Goal: Find specific page/section: Find specific page/section

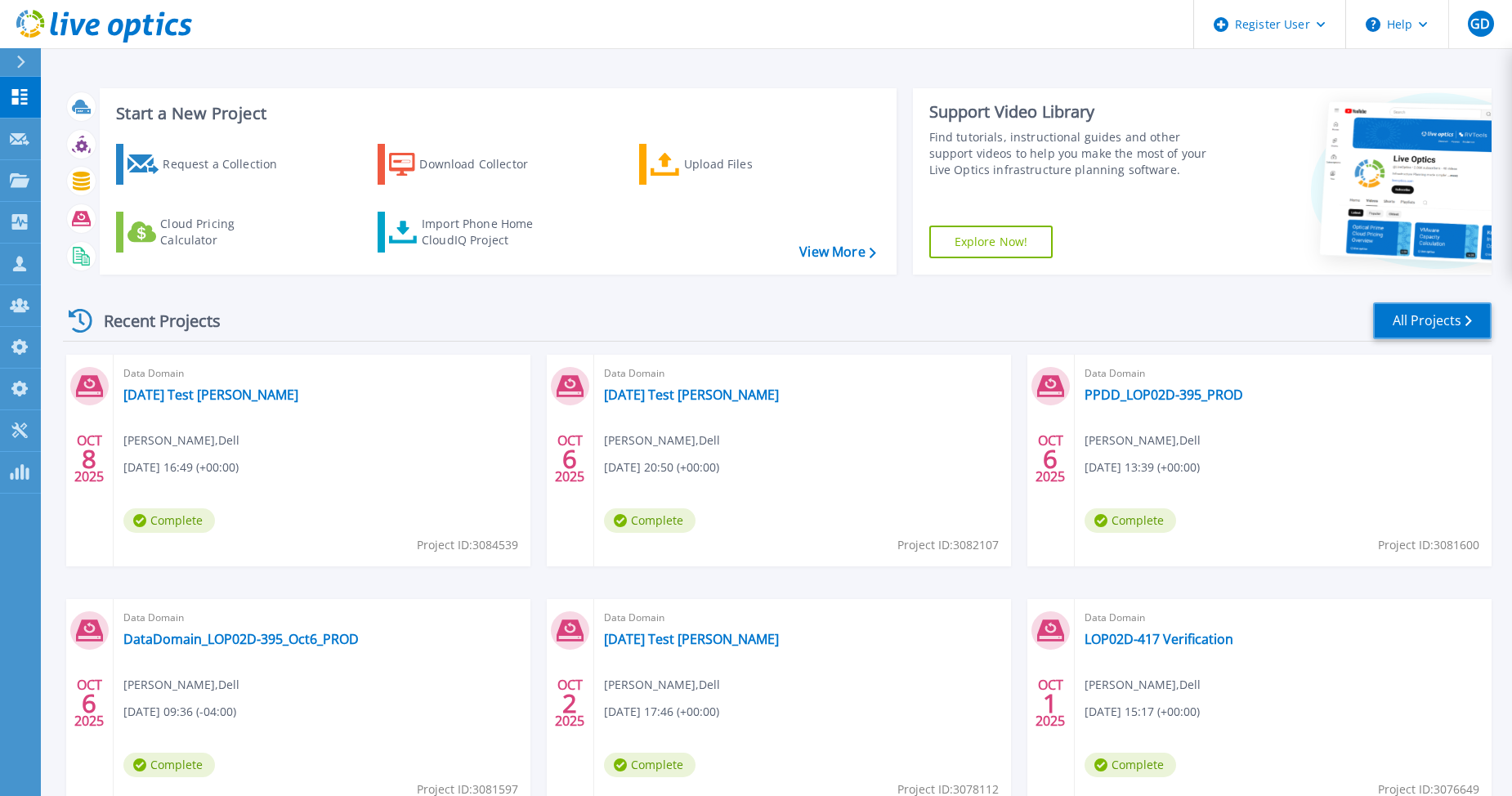
click at [1440, 321] on link "All Projects" at bounding box center [1432, 321] width 118 height 37
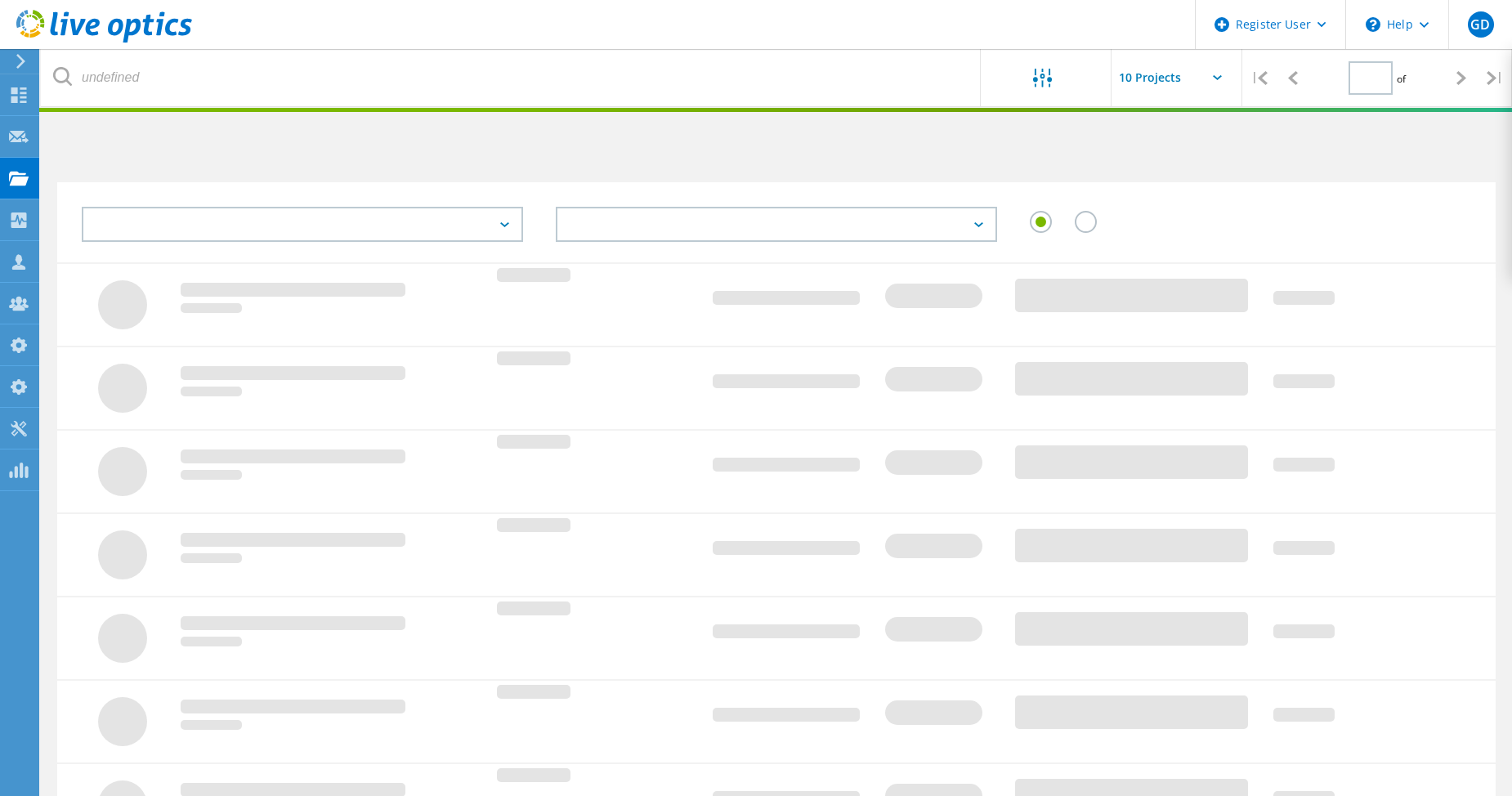
type input "1"
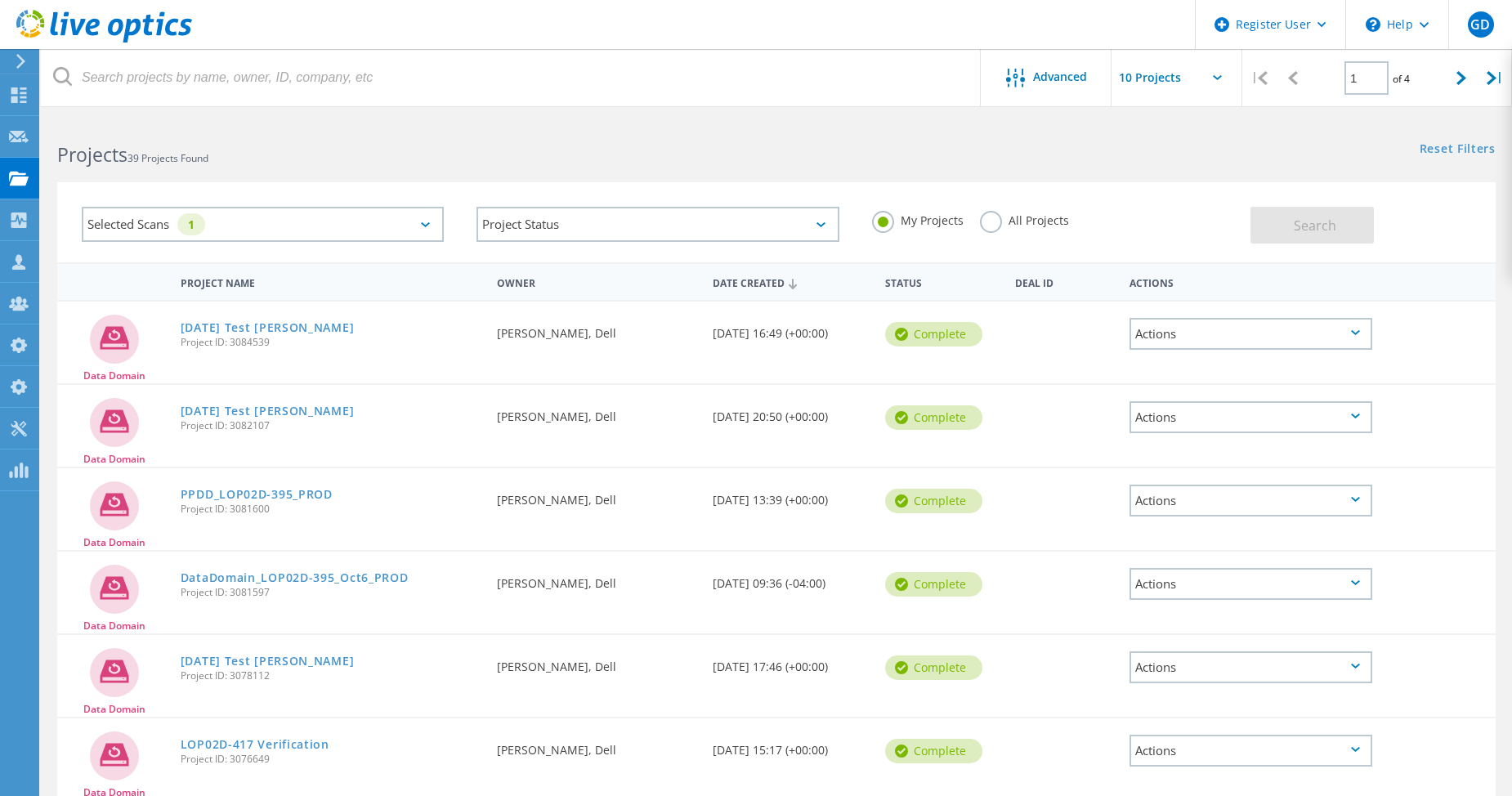
click at [991, 226] on label "All Projects" at bounding box center [1024, 218] width 89 height 16
click at [0, 0] on input "All Projects" at bounding box center [0, 0] width 0 height 0
click at [1305, 225] on span "Search" at bounding box center [1315, 226] width 43 height 18
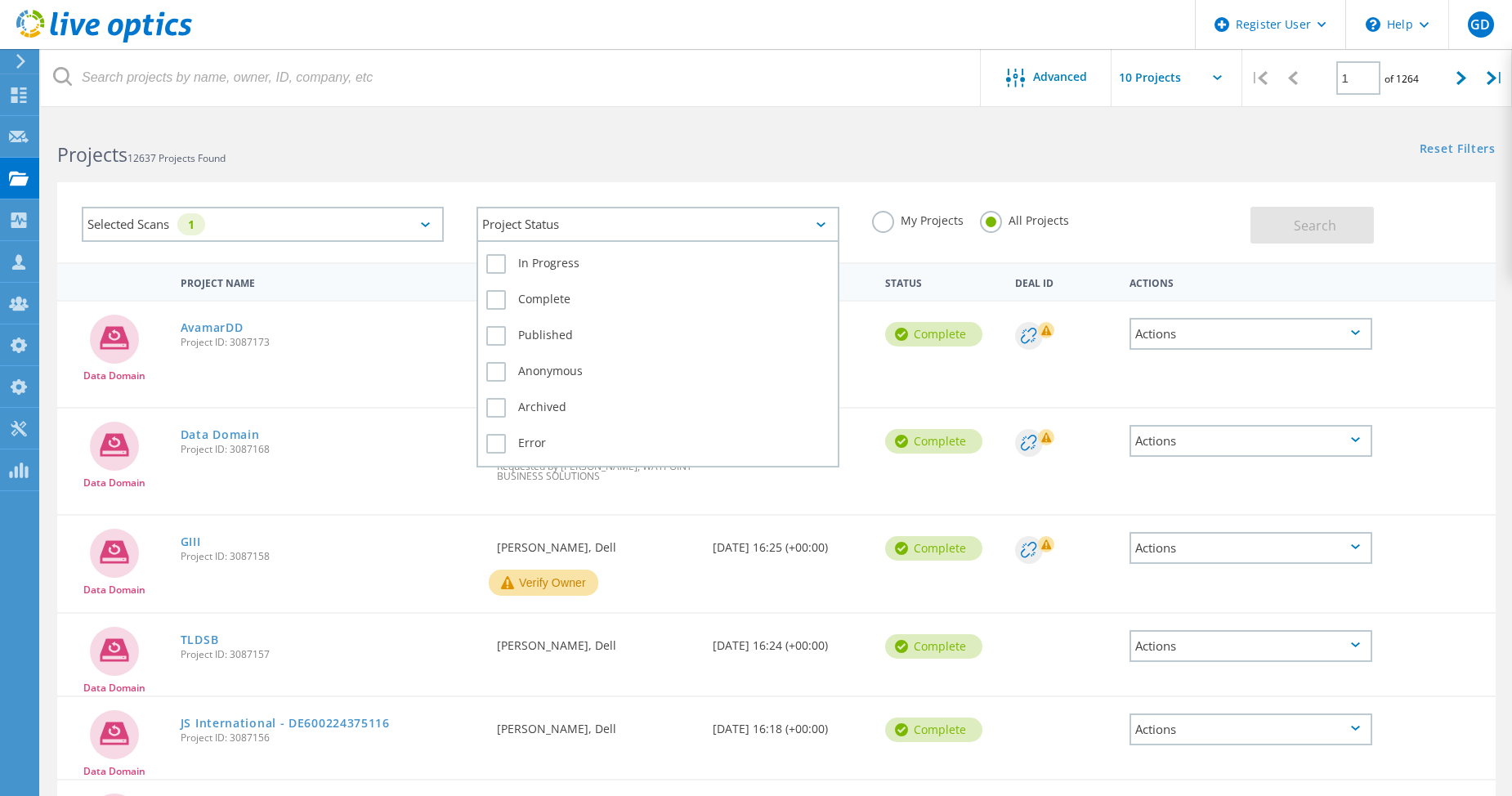
click at [518, 224] on div "Project Status" at bounding box center [657, 224] width 362 height 35
click at [501, 437] on label "Error" at bounding box center [657, 444] width 342 height 20
click at [0, 0] on input "Error" at bounding box center [0, 0] width 0 height 0
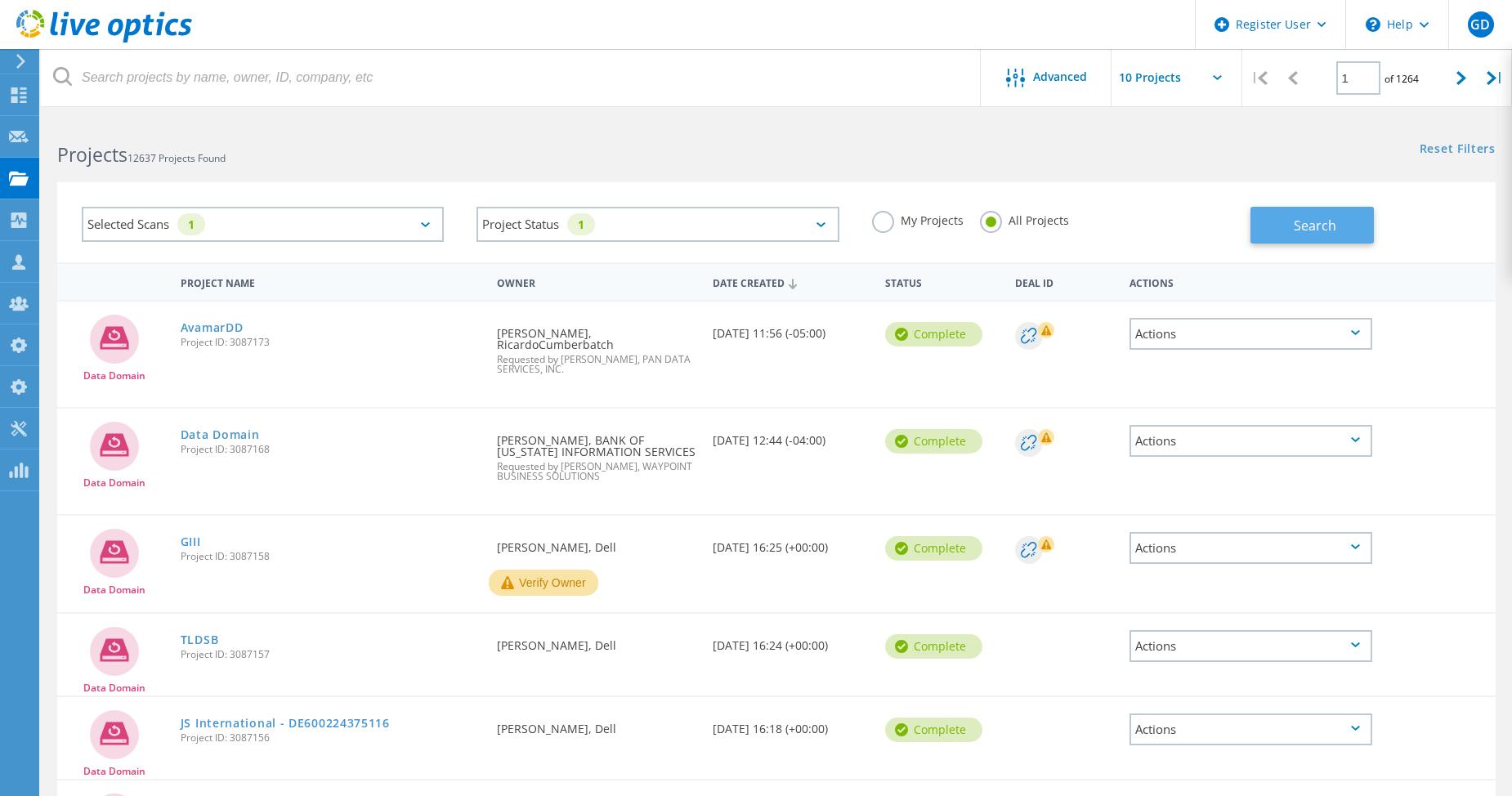
click at [1316, 227] on span "Search" at bounding box center [1315, 226] width 43 height 18
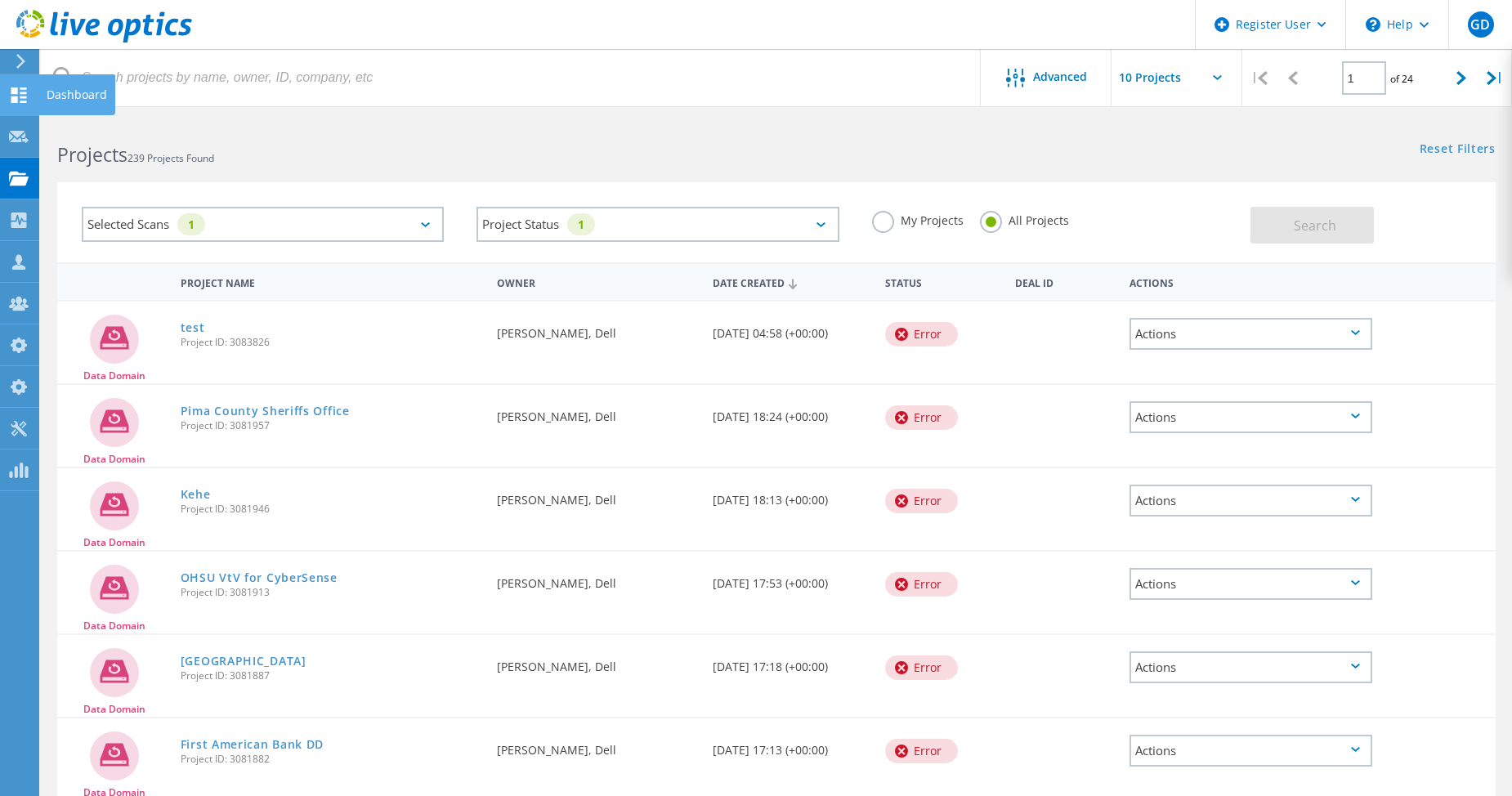
click at [22, 91] on icon at bounding box center [19, 95] width 20 height 16
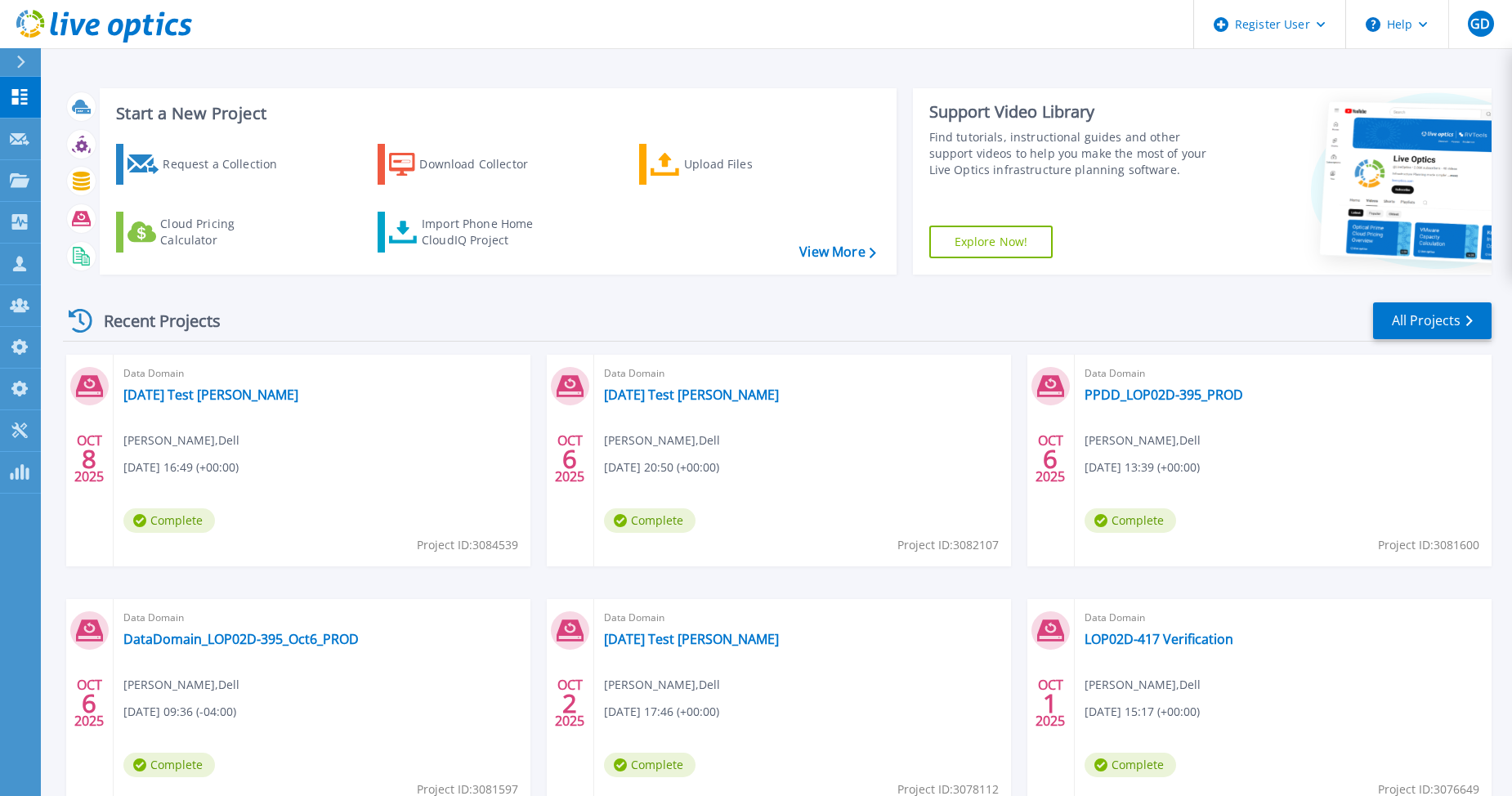
click at [382, 298] on div "Recent Projects All Projects [DATE] Data Domain [DATE] Test [PERSON_NAME] , Del…" at bounding box center [777, 572] width 1428 height 569
